Goal: Check status: Check status

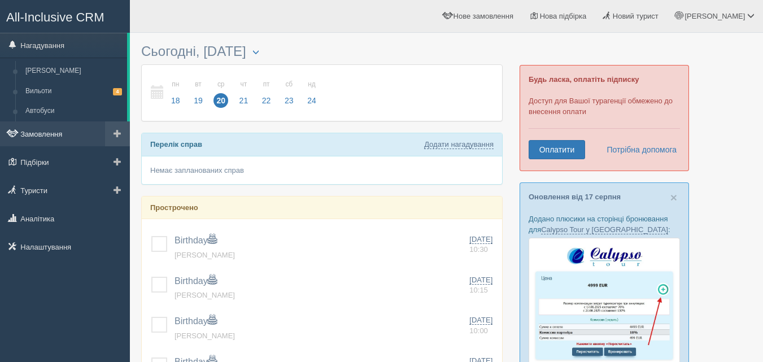
click at [39, 136] on link "Замовлення" at bounding box center [65, 133] width 130 height 25
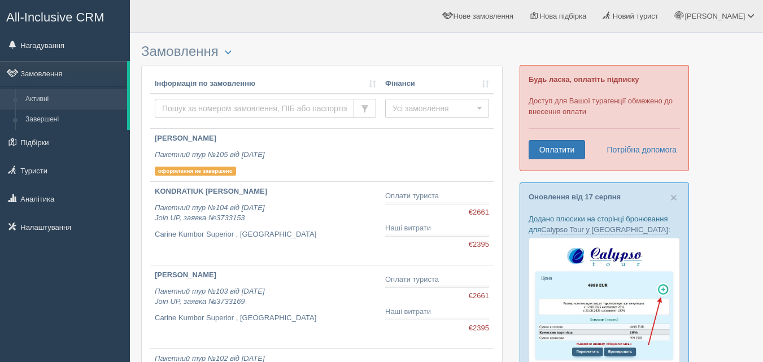
click at [186, 108] on input "text" at bounding box center [254, 108] width 199 height 19
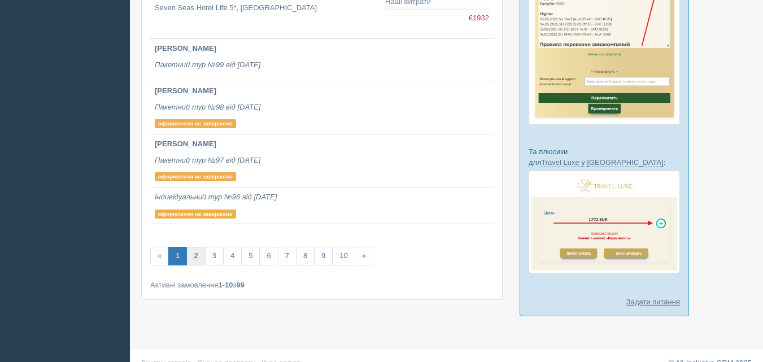
click at [195, 257] on link "2" at bounding box center [195, 256] width 19 height 19
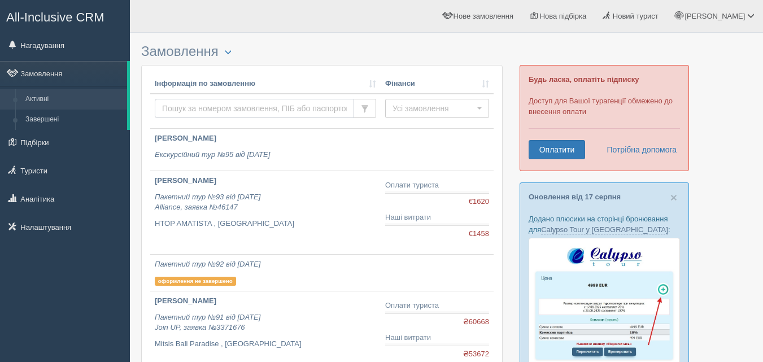
click at [183, 108] on input "text" at bounding box center [254, 108] width 199 height 19
type input "м"
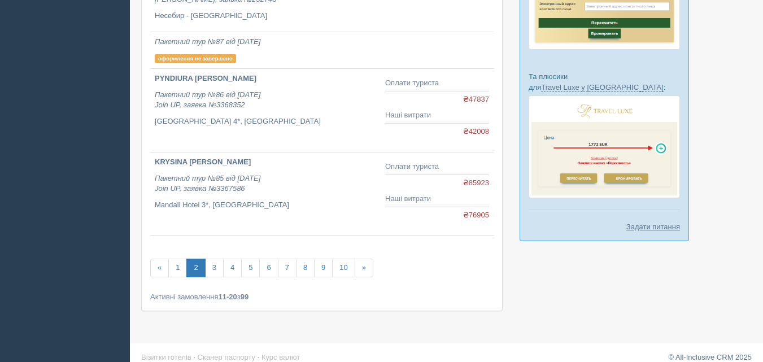
scroll to position [591, 0]
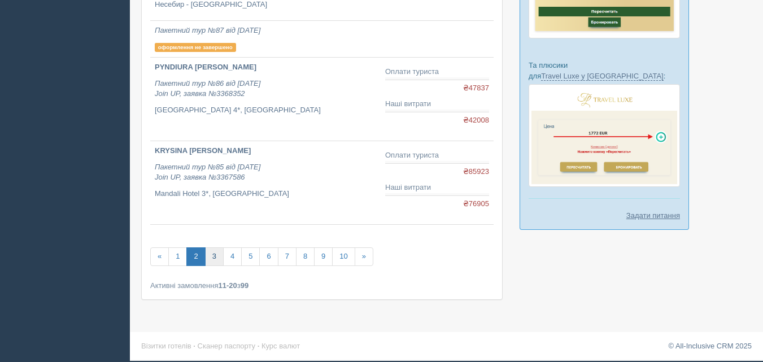
click at [214, 258] on link "3" at bounding box center [214, 256] width 19 height 19
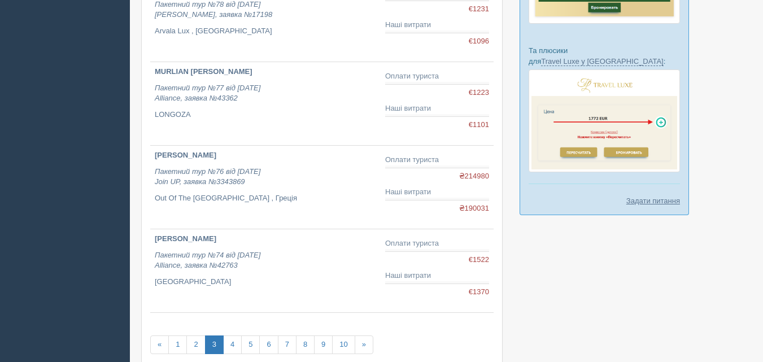
scroll to position [693, 0]
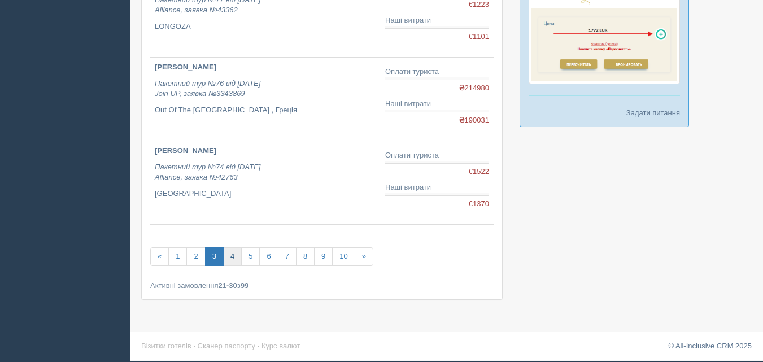
click at [232, 256] on link "4" at bounding box center [232, 256] width 19 height 19
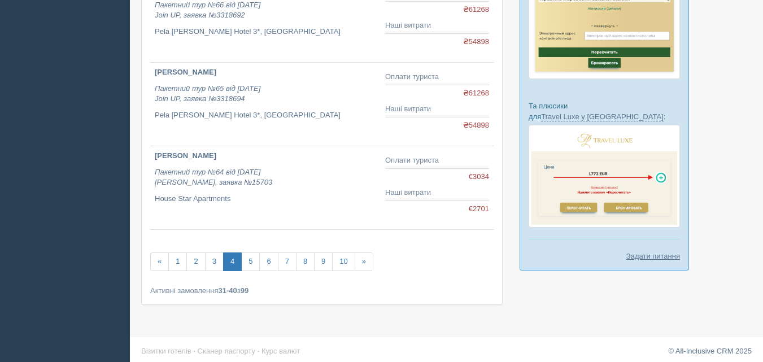
scroll to position [555, 0]
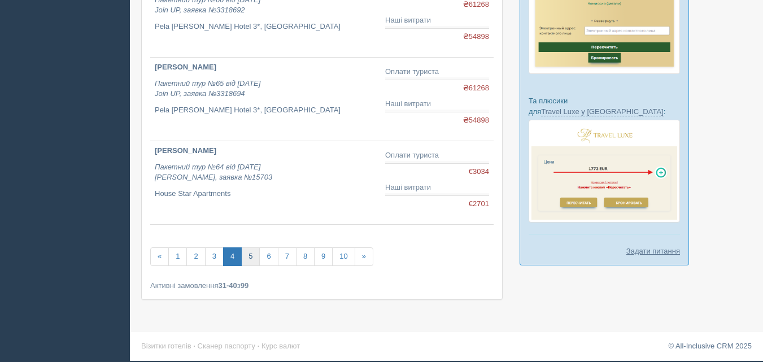
click at [252, 258] on link "5" at bounding box center [250, 256] width 19 height 19
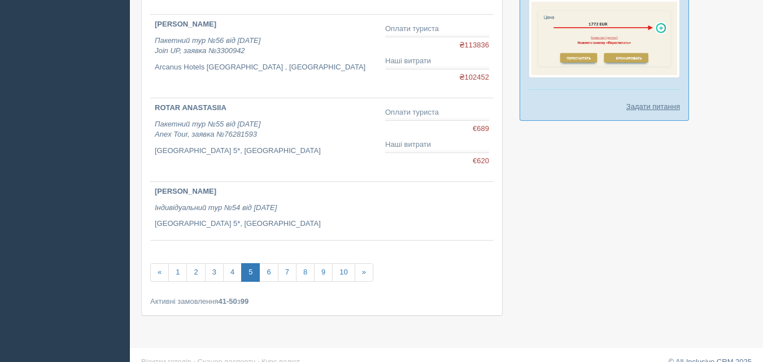
scroll to position [716, 0]
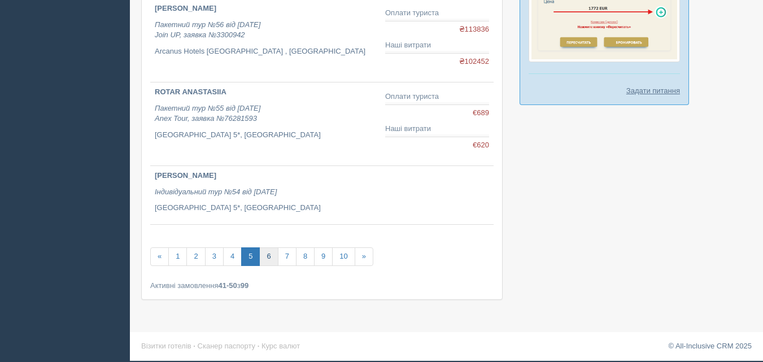
click at [268, 252] on link "6" at bounding box center [268, 256] width 19 height 19
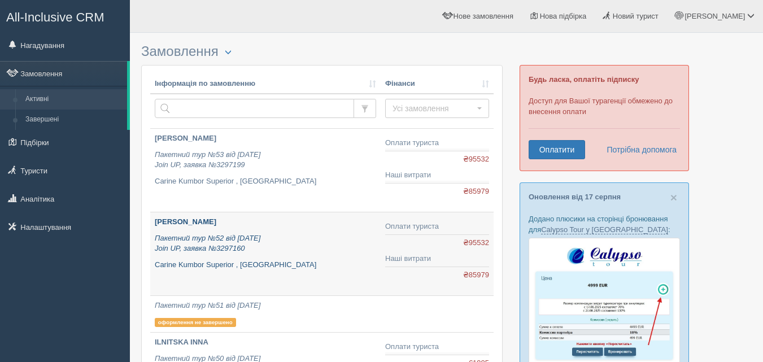
scroll to position [546, 0]
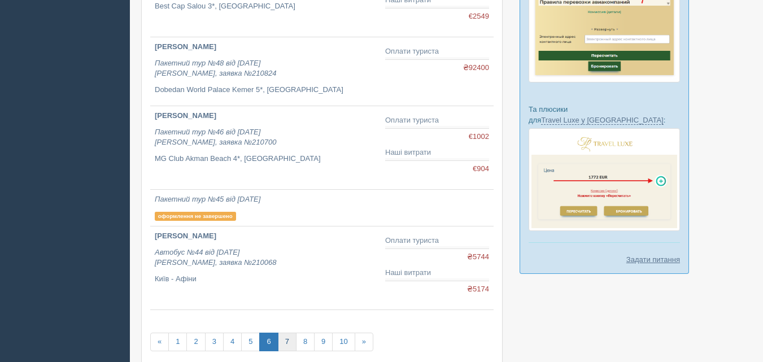
click at [285, 339] on link "7" at bounding box center [287, 342] width 19 height 19
